Goal: Complete application form

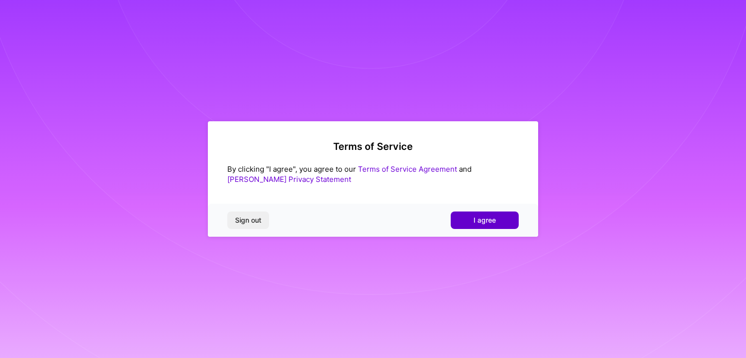
click at [506, 221] on button "I agree" at bounding box center [485, 220] width 68 height 17
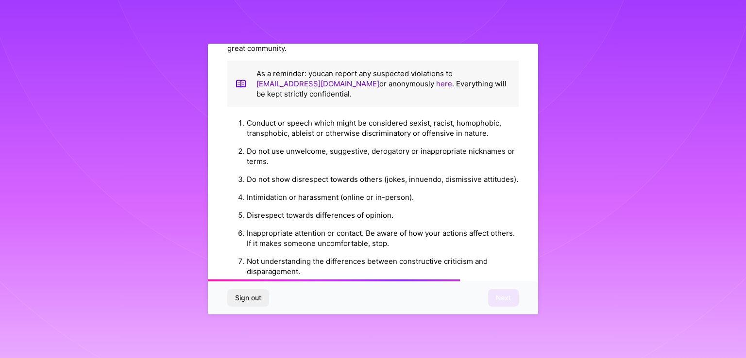
scroll to position [1105, 0]
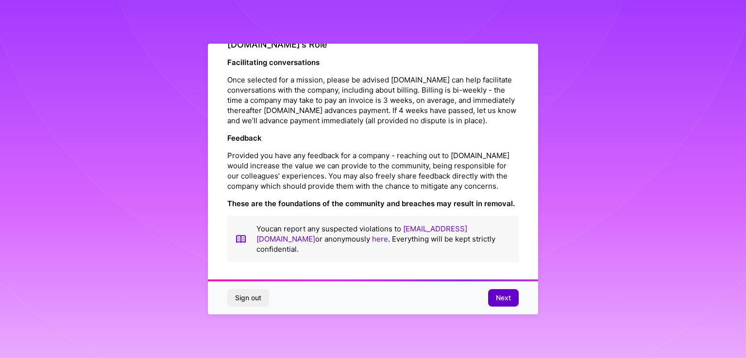
click at [509, 299] on span "Next" at bounding box center [503, 298] width 15 height 10
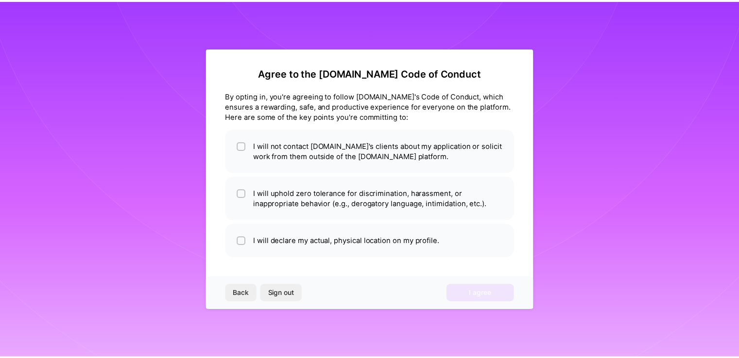
scroll to position [0, 0]
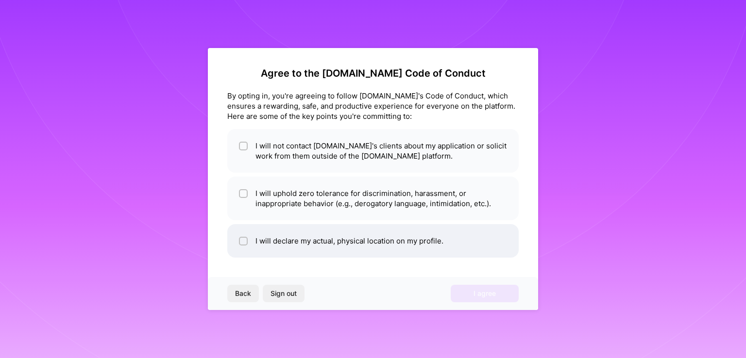
click at [403, 255] on li "I will declare my actual, physical location on my profile." at bounding box center [372, 241] width 291 height 34
checkbox input "true"
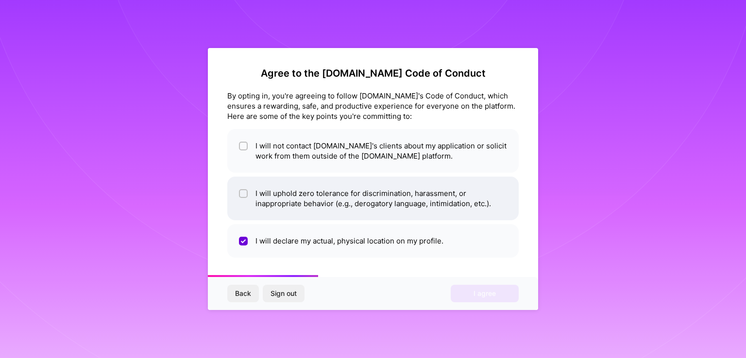
click at [413, 184] on li "I will uphold zero tolerance for discrimination, harassment, or inappropriate b…" at bounding box center [372, 199] width 291 height 44
checkbox input "true"
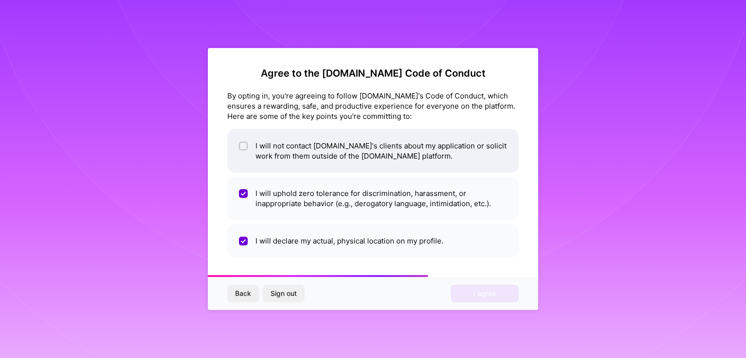
click at [414, 148] on li "I will not contact [DOMAIN_NAME]'s clients about my application or solicit work…" at bounding box center [372, 151] width 291 height 44
checkbox input "true"
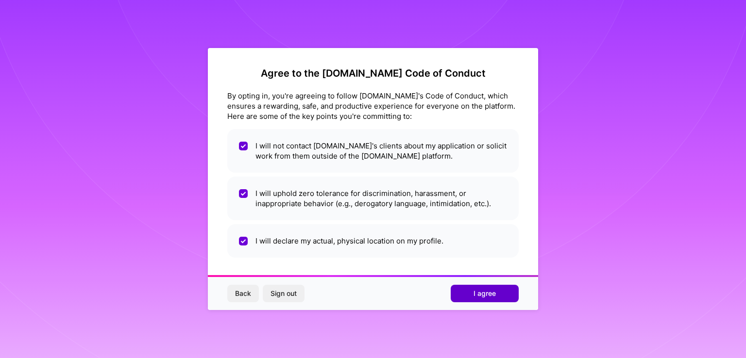
click at [495, 293] on span "I agree" at bounding box center [485, 294] width 22 height 10
